Goal: Navigation & Orientation: Find specific page/section

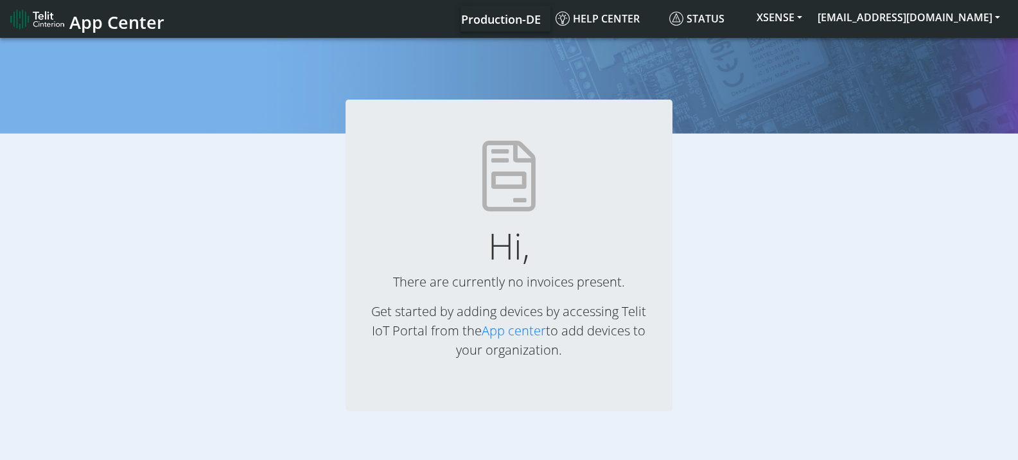
click at [552, 265] on h1 "Hi," at bounding box center [508, 245] width 285 height 43
click at [552, 266] on h1 "Hi," at bounding box center [508, 245] width 285 height 43
click at [511, 329] on link "App center" at bounding box center [514, 330] width 64 height 17
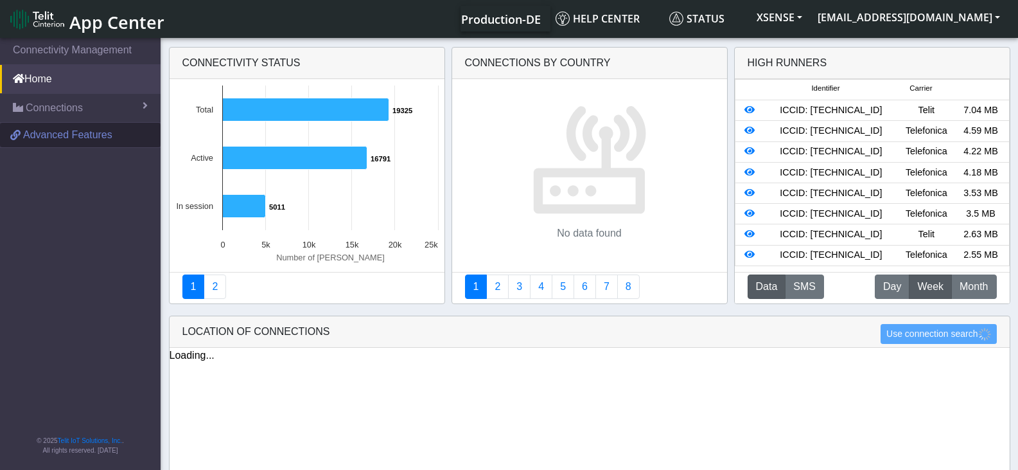
click at [91, 130] on span "Advanced Features" at bounding box center [67, 134] width 89 height 15
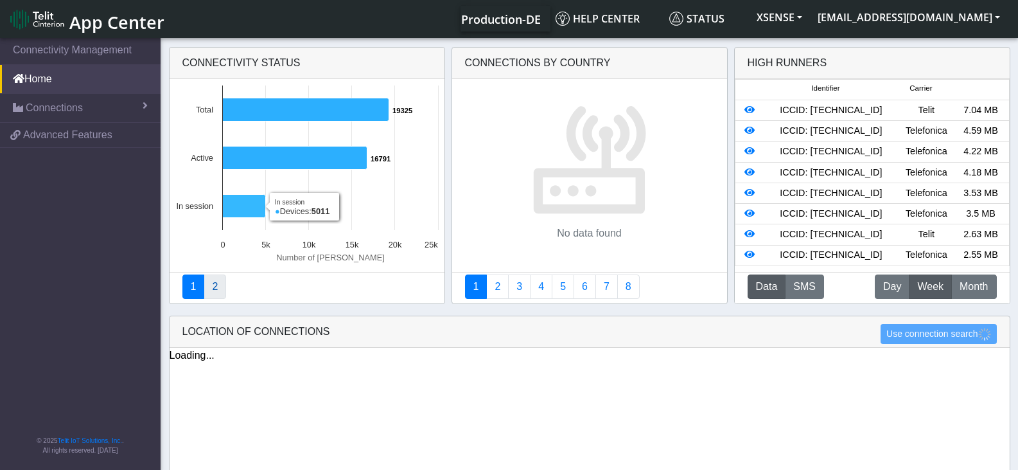
click at [218, 286] on link "2" at bounding box center [215, 286] width 22 height 24
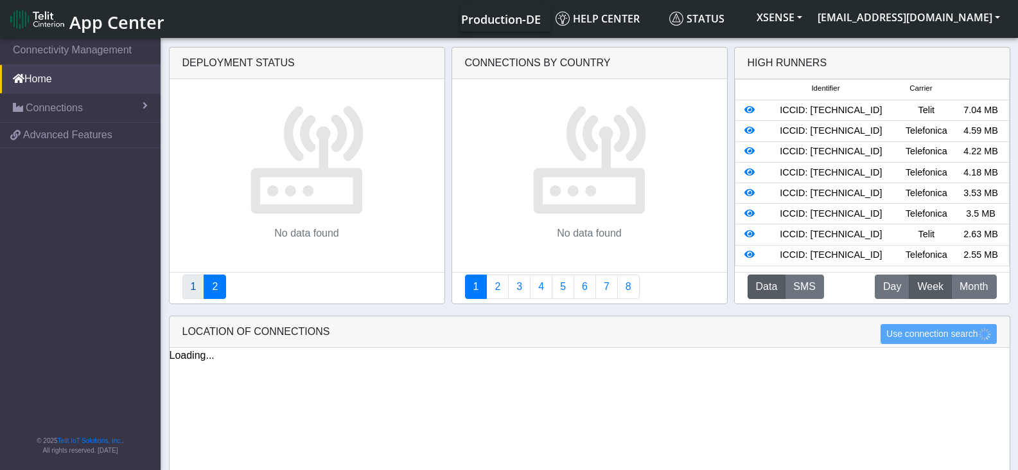
click at [192, 290] on link "1" at bounding box center [193, 286] width 22 height 24
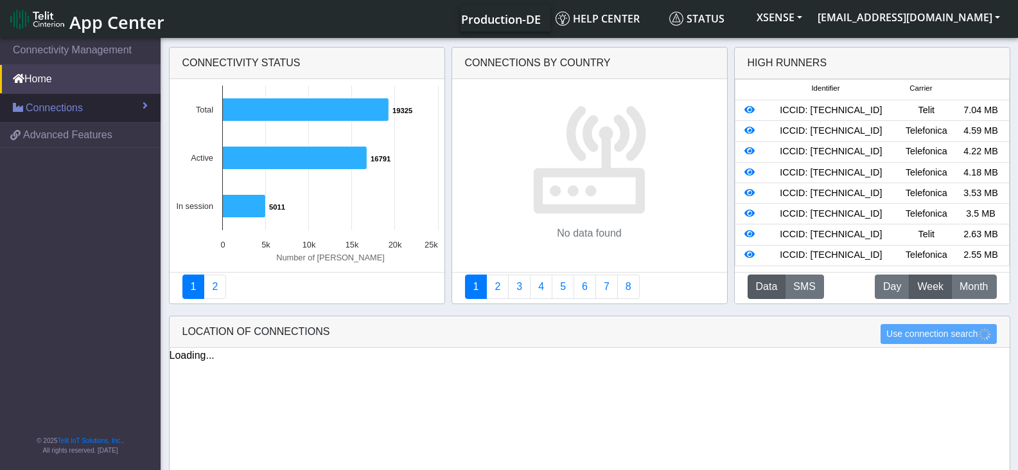
click at [51, 112] on span "Connections" at bounding box center [54, 107] width 57 height 15
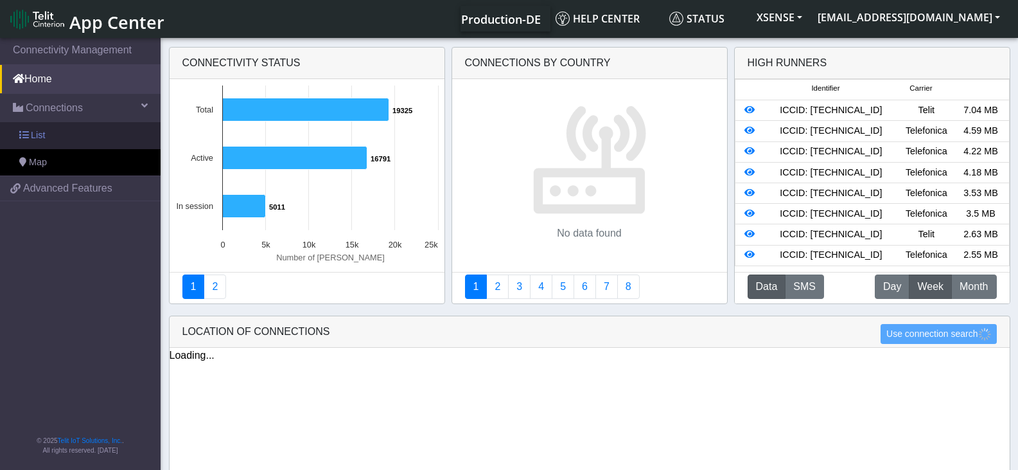
click at [59, 130] on link "List" at bounding box center [80, 135] width 161 height 27
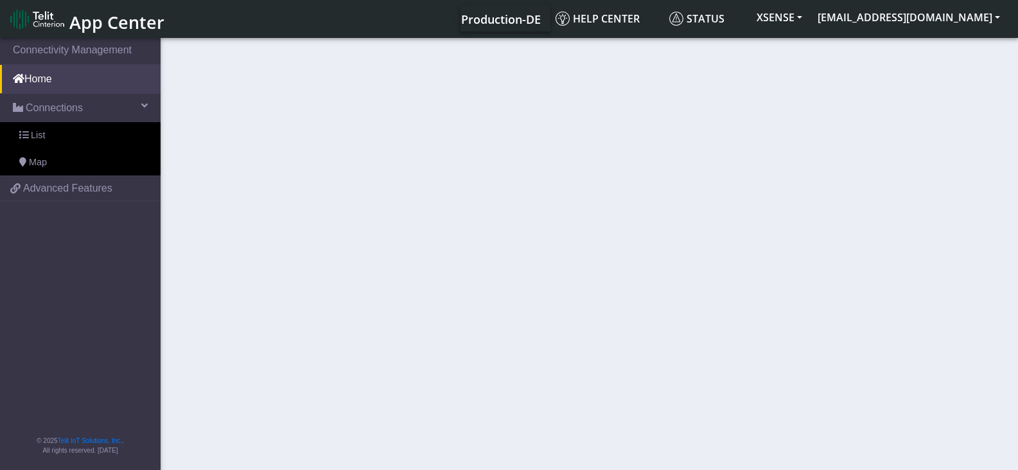
click at [88, 21] on span "App Center" at bounding box center [116, 22] width 95 height 24
